Goal: Information Seeking & Learning: Learn about a topic

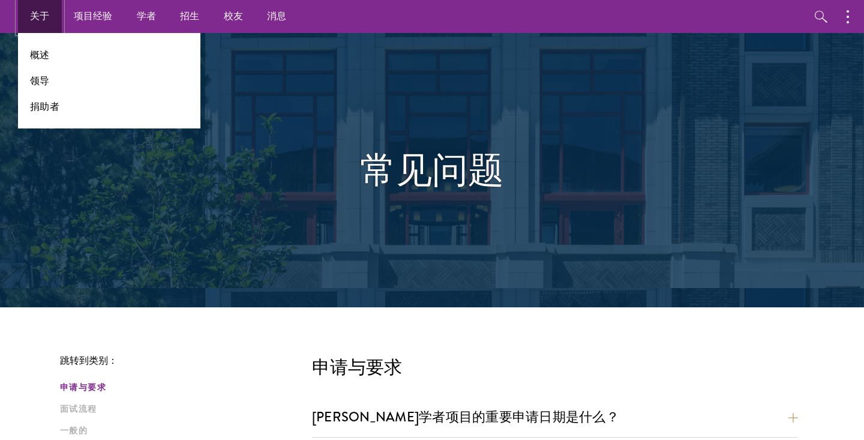
click at [34, 20] on font "关于" at bounding box center [40, 16] width 20 height 14
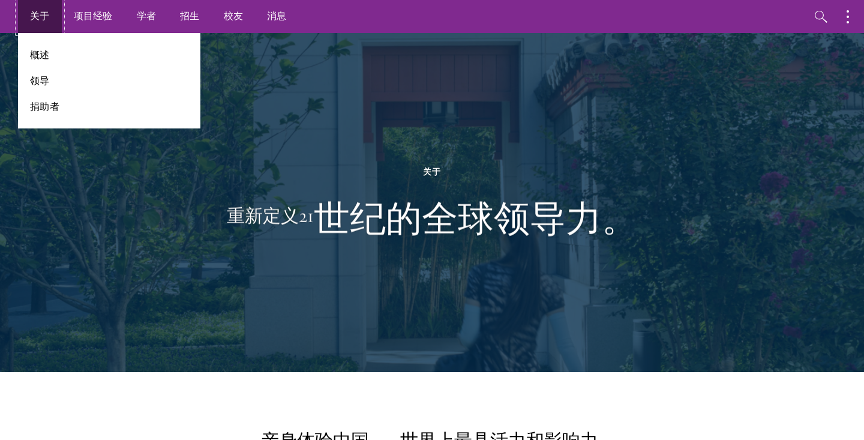
click at [40, 17] on font "关于" at bounding box center [40, 16] width 20 height 14
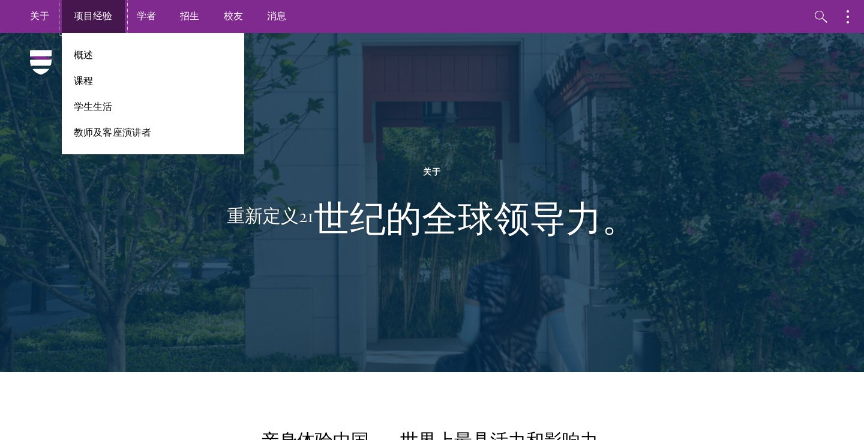
click at [112, 22] on font "项目经验" at bounding box center [93, 16] width 39 height 14
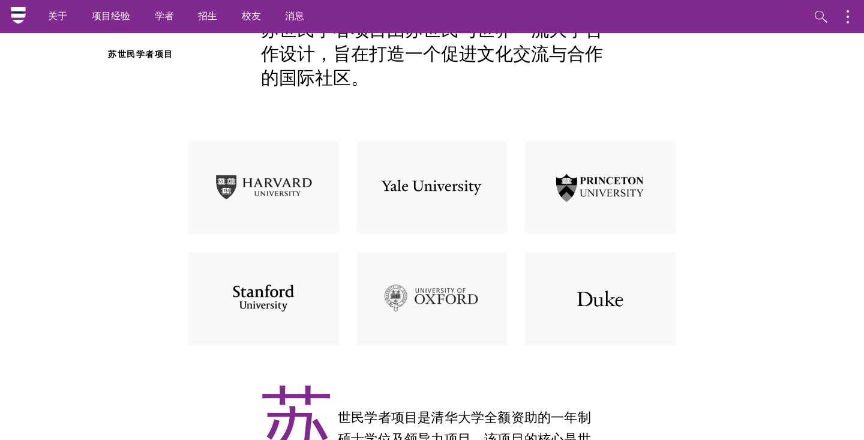
scroll to position [234, 0]
